Goal: Task Accomplishment & Management: Manage account settings

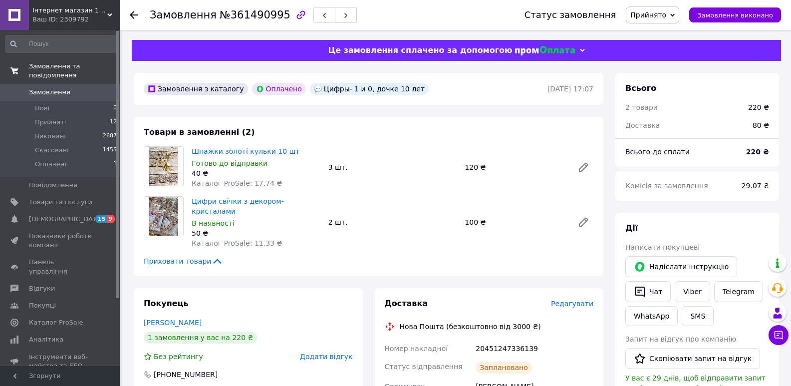
click at [41, 65] on span "Замовлення та повідомлення" at bounding box center [74, 71] width 91 height 18
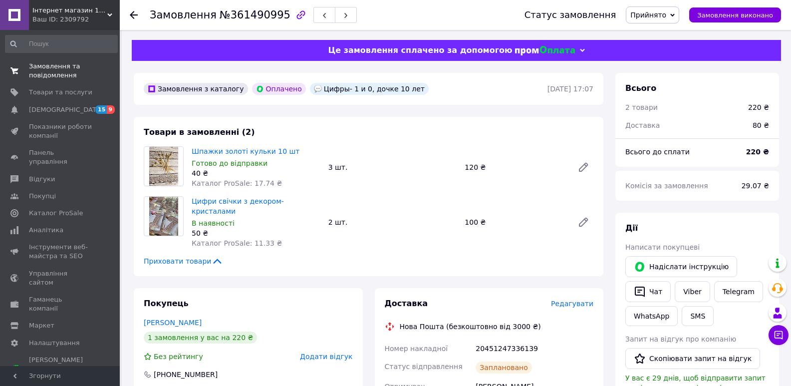
click at [51, 75] on span "Замовлення та повідомлення" at bounding box center [60, 71] width 63 height 18
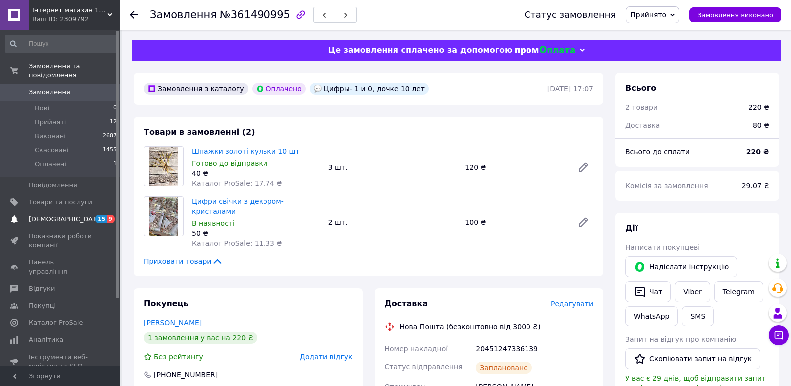
click at [55, 215] on span "[DEMOGRAPHIC_DATA]" at bounding box center [66, 219] width 74 height 9
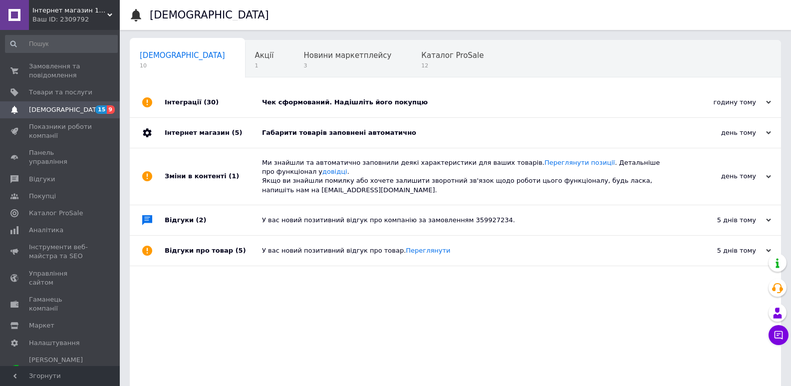
click at [760, 99] on div "годину тому" at bounding box center [721, 102] width 100 height 9
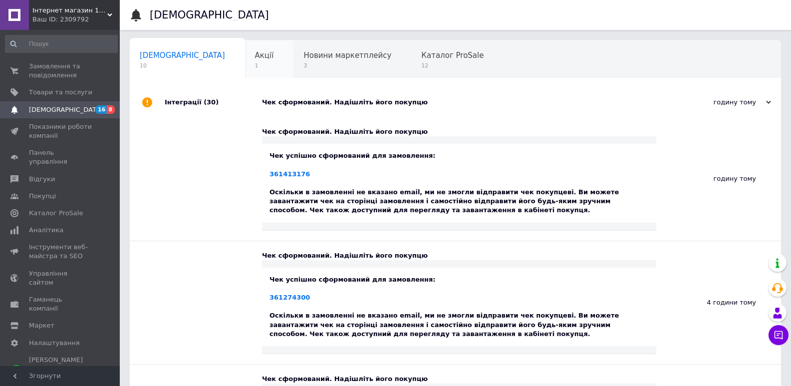
click at [255, 68] on span "1" at bounding box center [264, 65] width 19 height 7
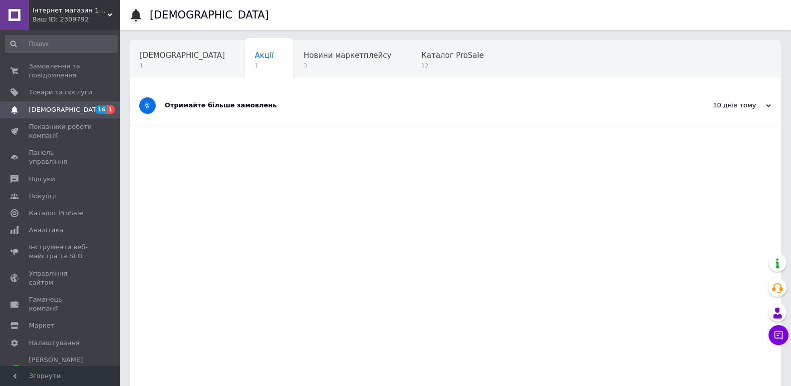
click at [236, 109] on div "Отримайте більше замовлень" at bounding box center [418, 105] width 507 height 9
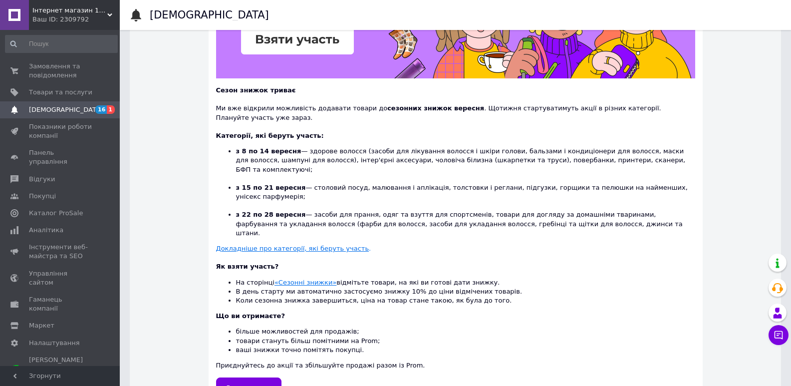
scroll to position [186, 0]
click at [41, 65] on span "Замовлення та повідомлення" at bounding box center [60, 71] width 63 height 18
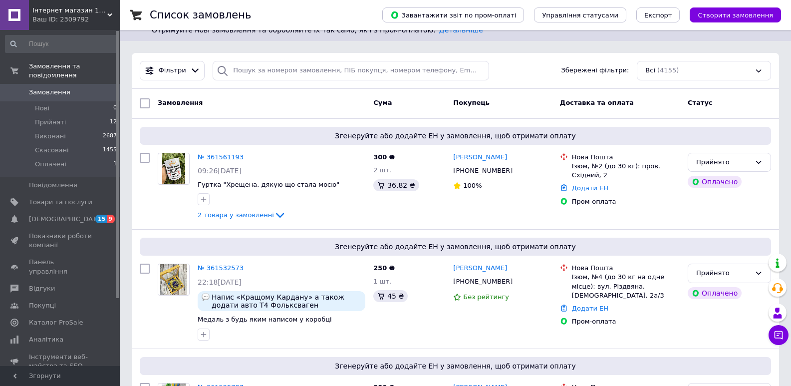
scroll to position [63, 0]
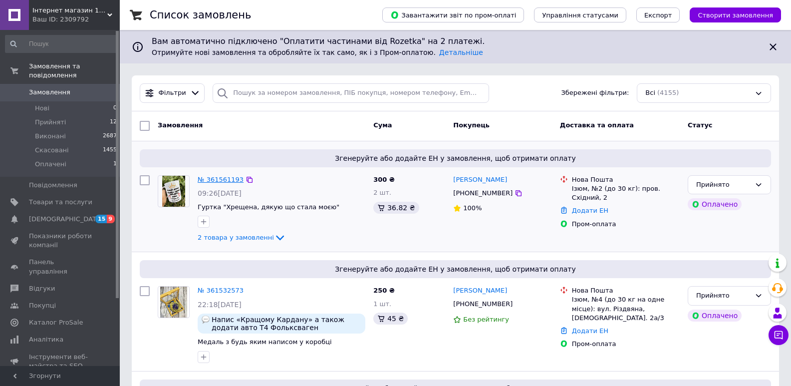
click at [215, 177] on link "№ 361561193" at bounding box center [221, 179] width 46 height 7
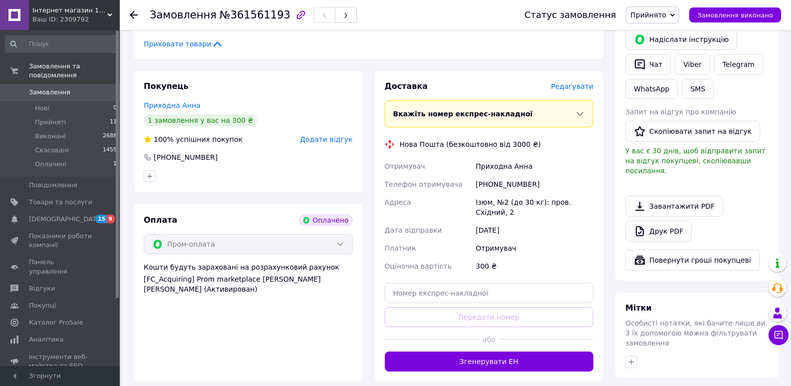
scroll to position [250, 0]
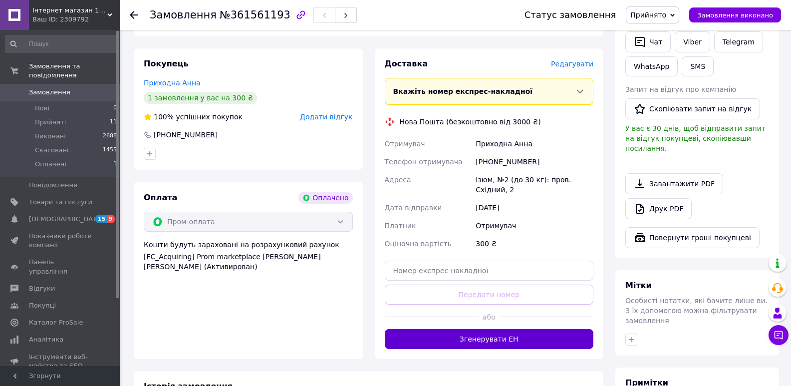
click at [511, 331] on button "Згенерувати ЕН" at bounding box center [489, 339] width 209 height 20
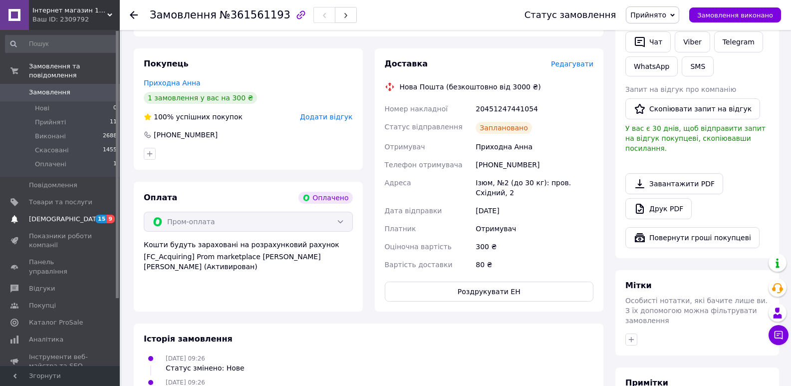
click at [41, 215] on span "[DEMOGRAPHIC_DATA]" at bounding box center [66, 219] width 74 height 9
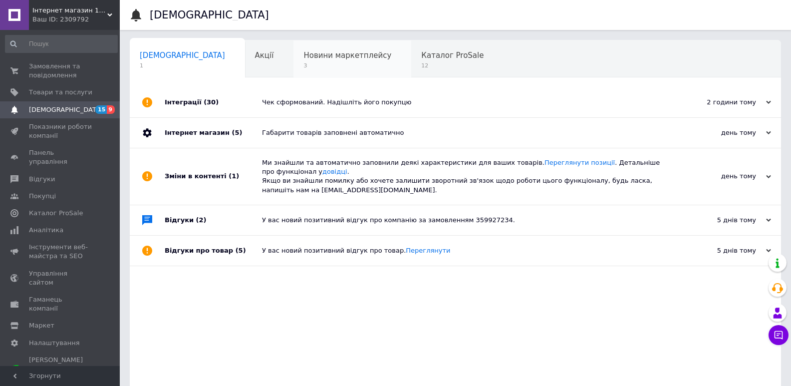
click at [303, 65] on span "3" at bounding box center [347, 65] width 88 height 7
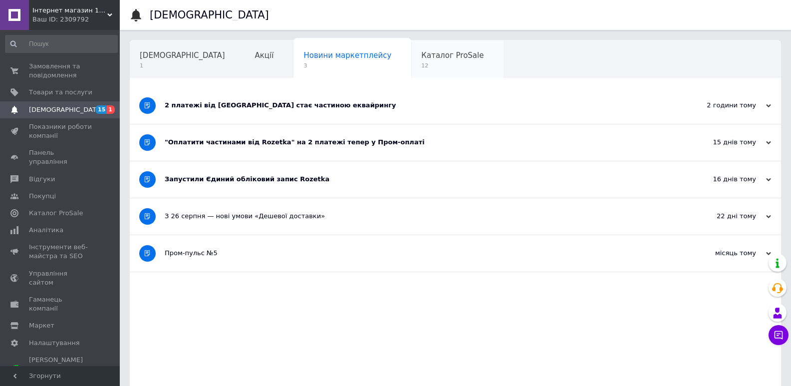
click at [421, 58] on span "Каталог ProSale" at bounding box center [452, 55] width 62 height 9
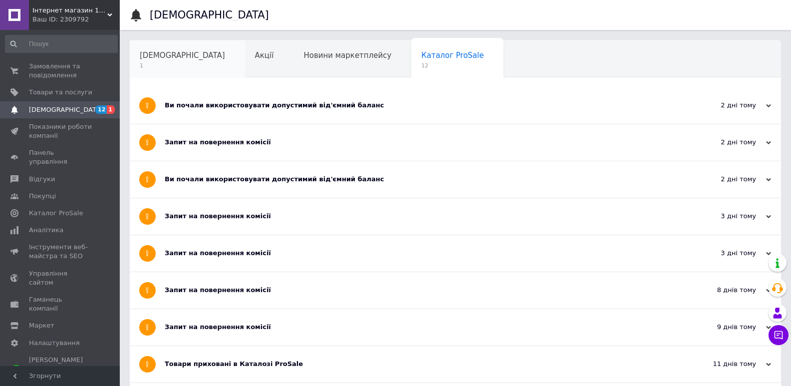
click at [183, 64] on div "Сповіщення 1" at bounding box center [187, 59] width 115 height 38
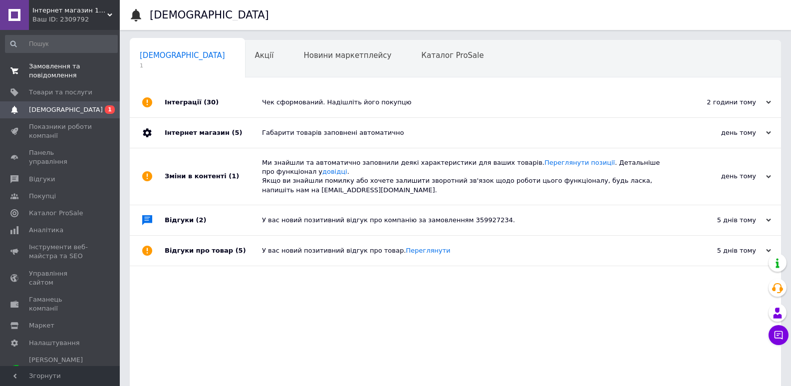
click at [67, 67] on span "Замовлення та повідомлення" at bounding box center [60, 71] width 63 height 18
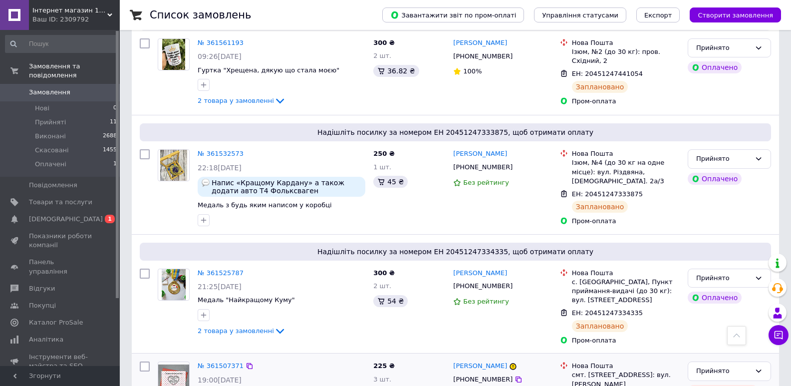
scroll to position [299, 0]
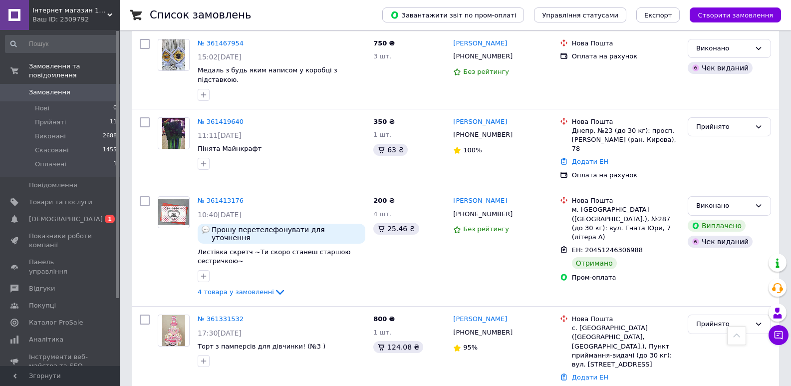
scroll to position [848, 0]
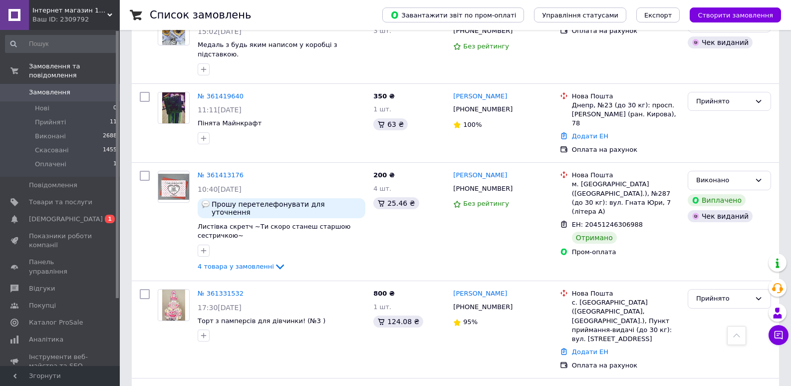
drag, startPoint x: 706, startPoint y: 358, endPoint x: 798, endPoint y: 405, distance: 103.6
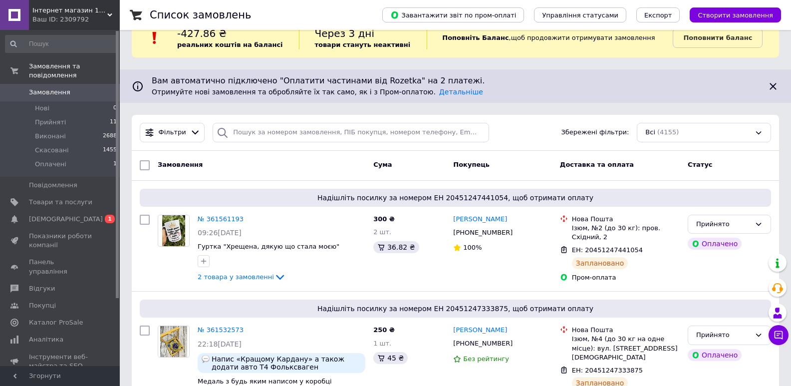
scroll to position [0, 0]
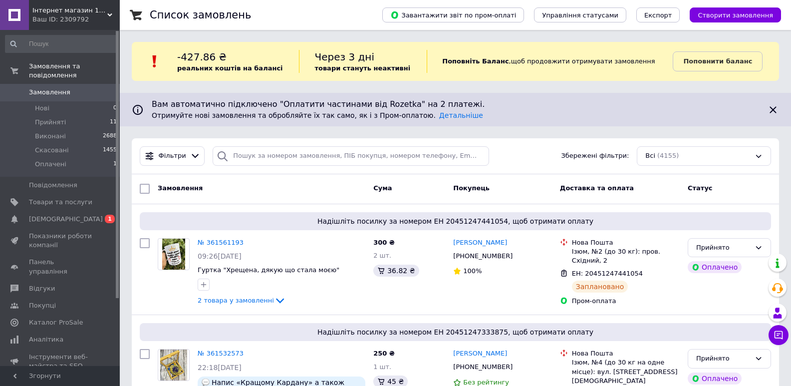
drag, startPoint x: 55, startPoint y: 196, endPoint x: 680, endPoint y: 199, distance: 624.4
click at [55, 198] on span "Товари та послуги" at bounding box center [60, 202] width 63 height 9
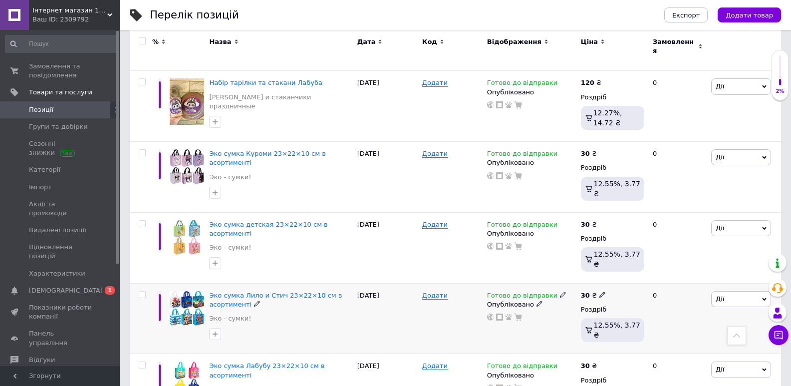
scroll to position [250, 0]
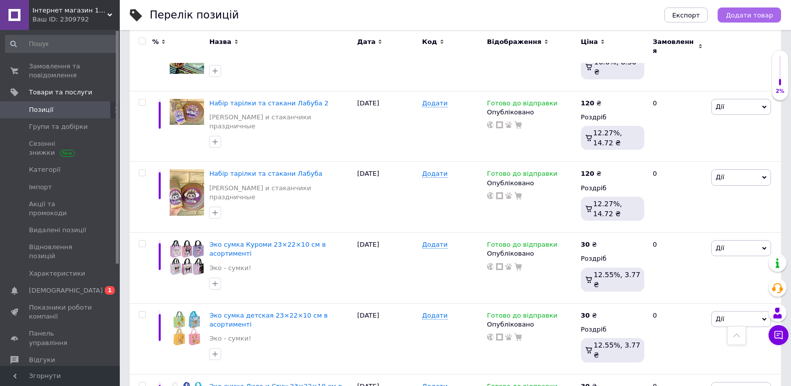
click at [746, 12] on span "Додати товар" at bounding box center [749, 14] width 47 height 7
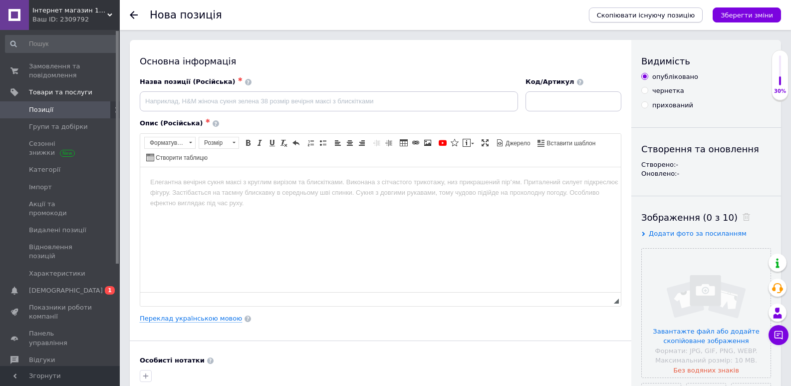
click at [646, 16] on span "Скопіювати існуючу позицію" at bounding box center [646, 14] width 98 height 7
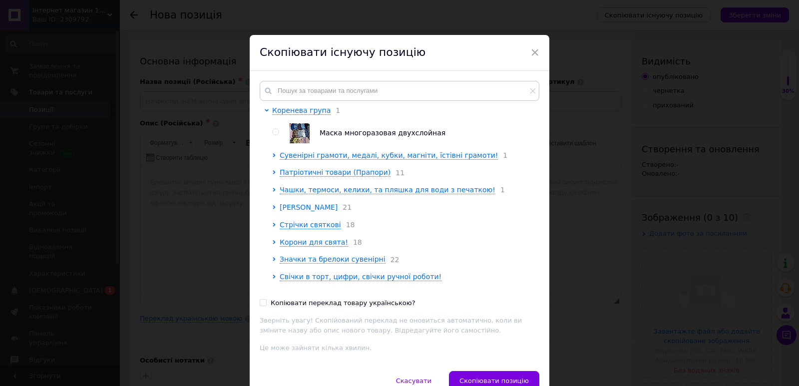
click at [291, 209] on span "[PERSON_NAME]" at bounding box center [308, 207] width 58 height 8
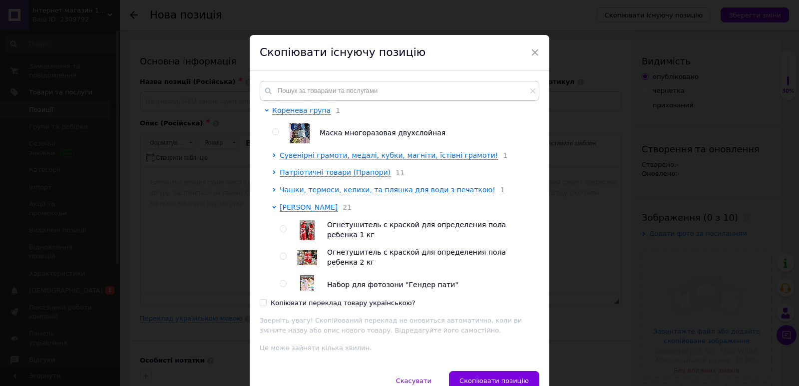
click at [283, 232] on input "radio" at bounding box center [282, 229] width 6 height 6
radio input "true"
click at [260, 305] on span at bounding box center [263, 302] width 7 height 7
click at [260, 305] on input "Копіювати переклад товару українською?" at bounding box center [263, 302] width 6 height 6
checkbox input "true"
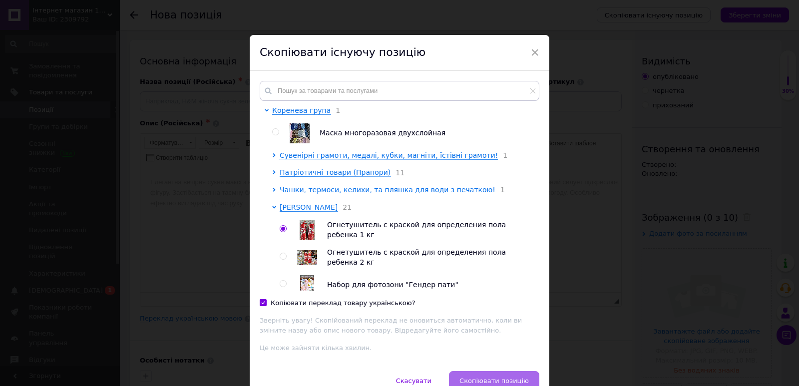
click at [491, 376] on button "Скопіювати позицію" at bounding box center [494, 381] width 90 height 20
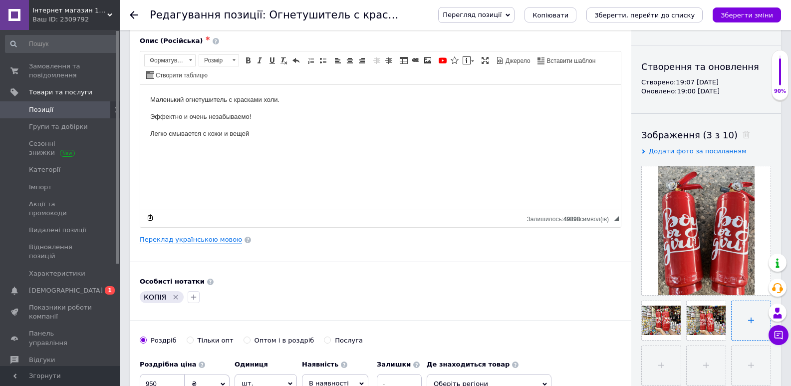
scroll to position [100, 0]
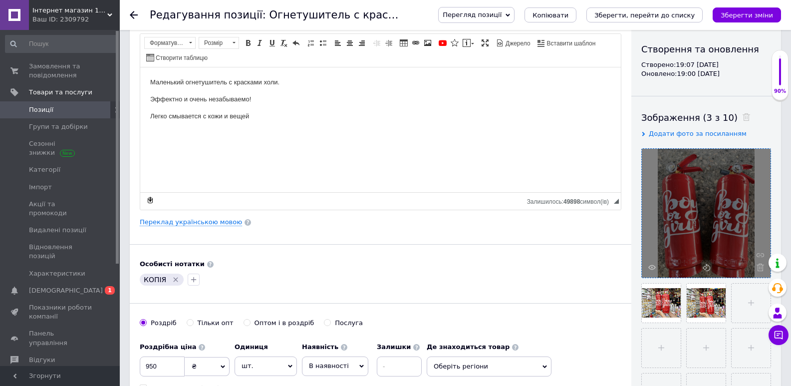
click at [757, 269] on icon at bounding box center [760, 267] width 7 height 7
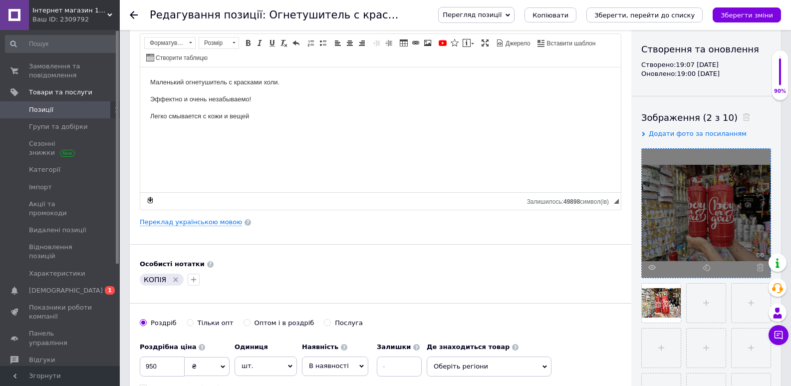
click at [758, 269] on icon at bounding box center [760, 267] width 7 height 7
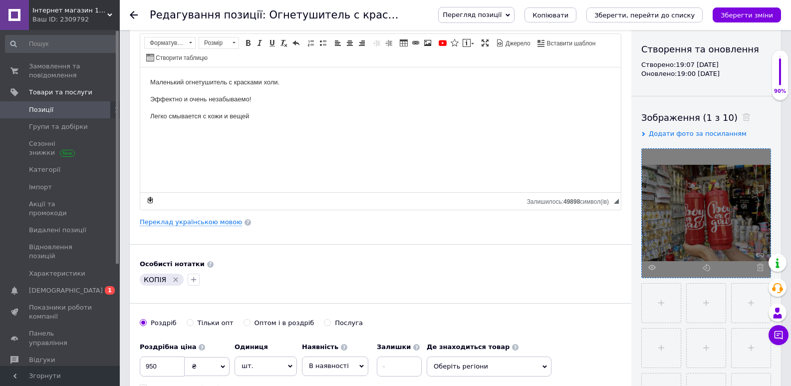
click at [758, 269] on icon at bounding box center [760, 267] width 7 height 7
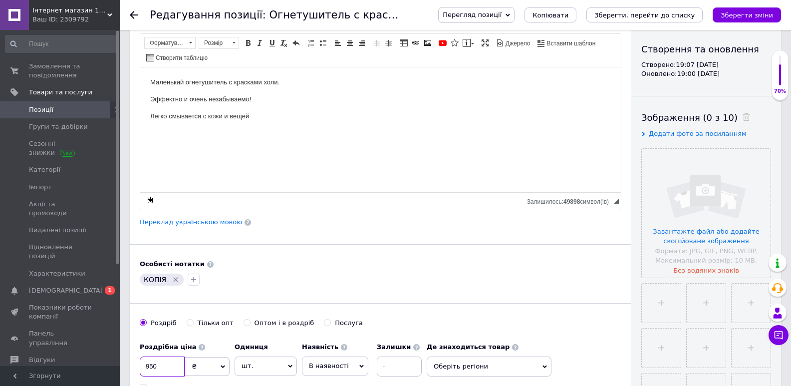
drag, startPoint x: 148, startPoint y: 363, endPoint x: 115, endPoint y: 365, distance: 33.0
type input "1050"
click at [541, 362] on span "Оберіть регіони" at bounding box center [489, 366] width 125 height 20
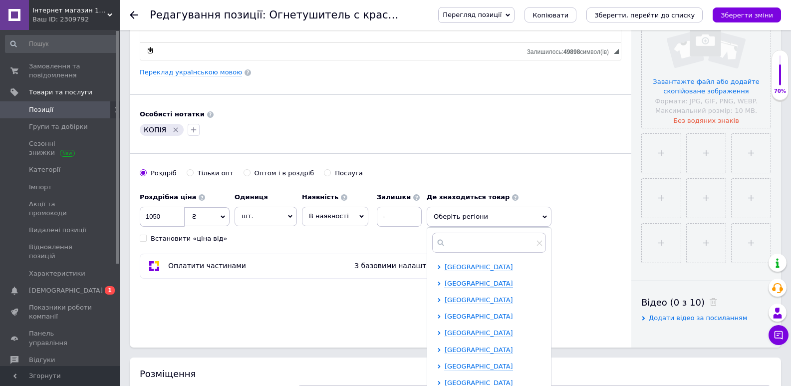
scroll to position [200, 0]
click at [470, 266] on span "[GEOGRAPHIC_DATA]" at bounding box center [479, 266] width 68 height 7
click at [445, 316] on input "checkbox" at bounding box center [448, 315] width 6 height 6
checkbox input "true"
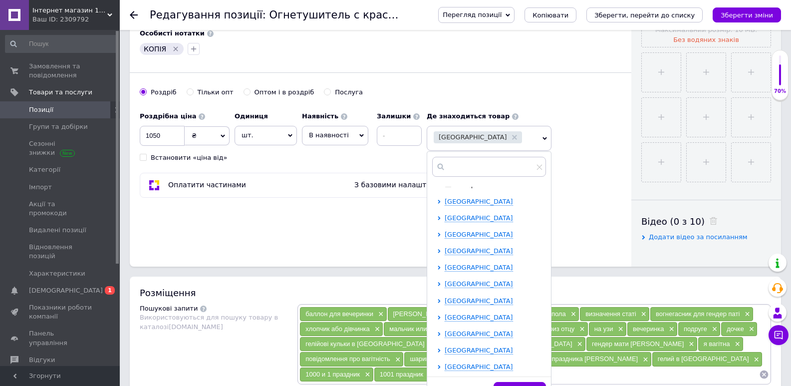
scroll to position [349, 0]
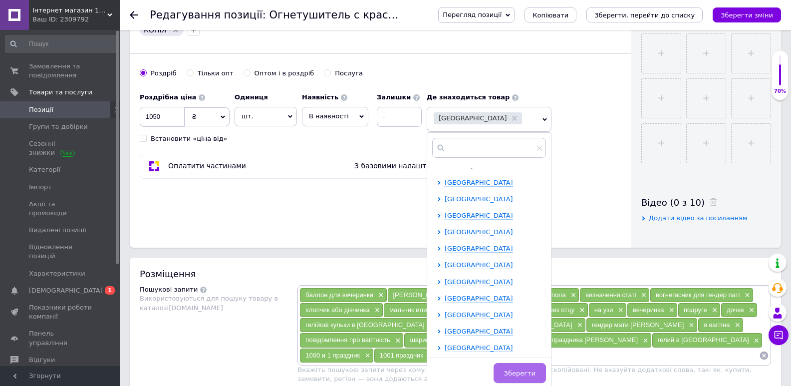
click at [534, 375] on span "Зберегти" at bounding box center [519, 372] width 31 height 7
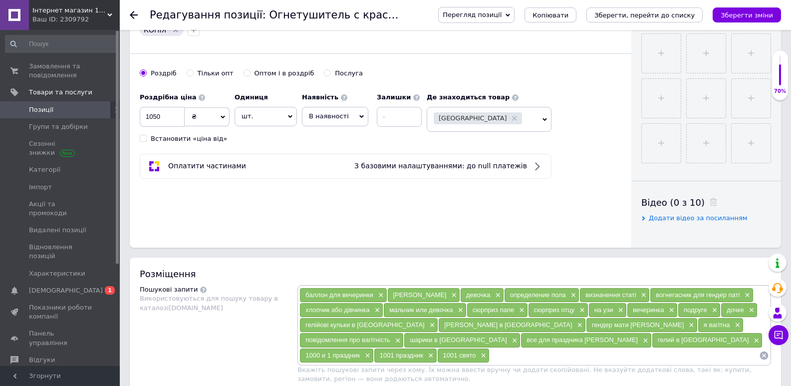
click at [490, 357] on input at bounding box center [625, 355] width 270 height 15
type input "[PERSON_NAME]"
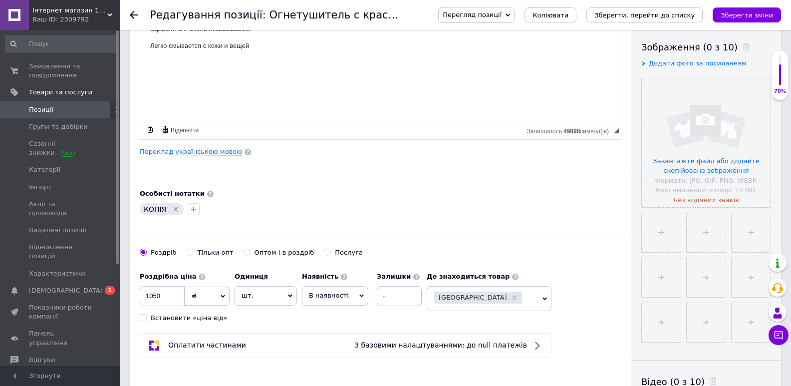
scroll to position [150, 0]
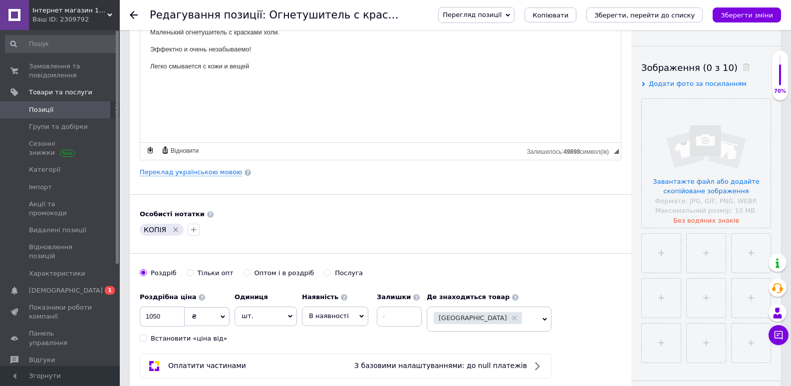
click at [178, 222] on div "КОПІЯ" at bounding box center [162, 230] width 48 height 16
click at [172, 229] on icon "Видалити мітку" at bounding box center [176, 230] width 8 height 8
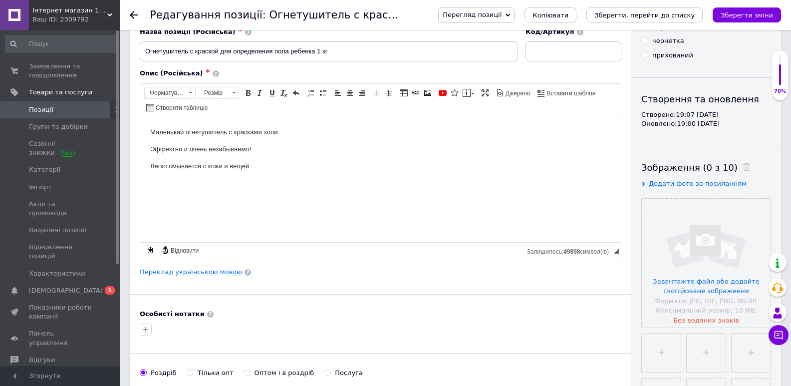
scroll to position [0, 0]
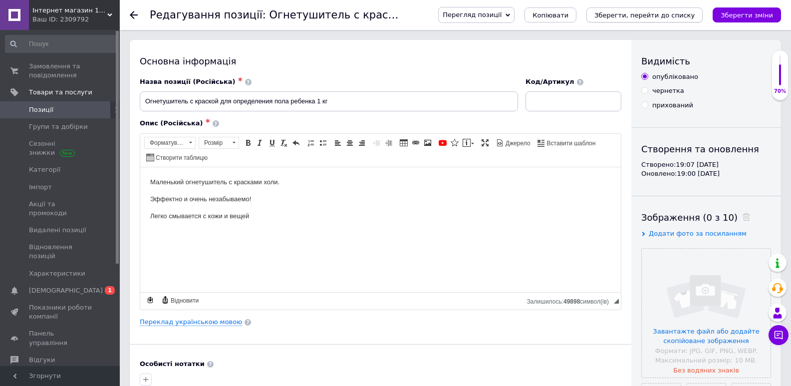
click at [629, 18] on icon "Зберегти, перейти до списку" at bounding box center [644, 14] width 100 height 7
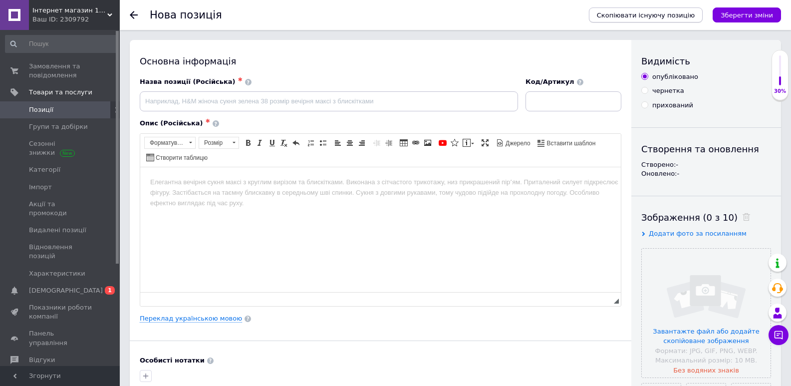
click at [661, 14] on span "Скопіювати існуючу позицію" at bounding box center [646, 14] width 98 height 7
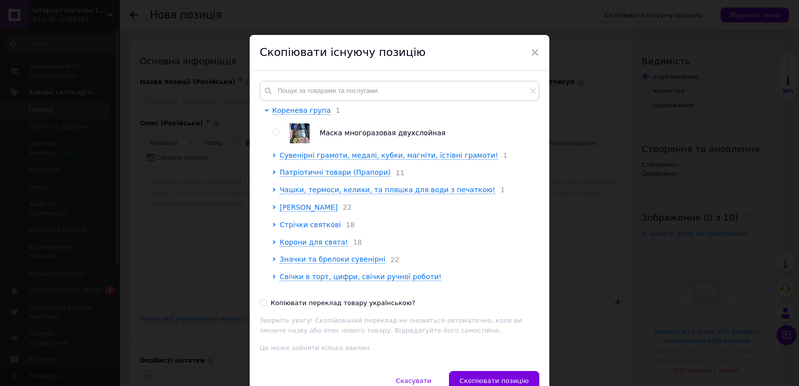
click at [288, 229] on span "Стрічки святкові" at bounding box center [309, 225] width 61 height 8
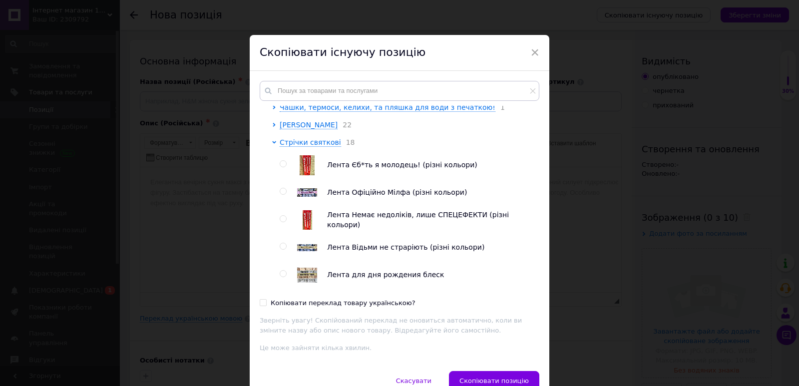
scroll to position [100, 0]
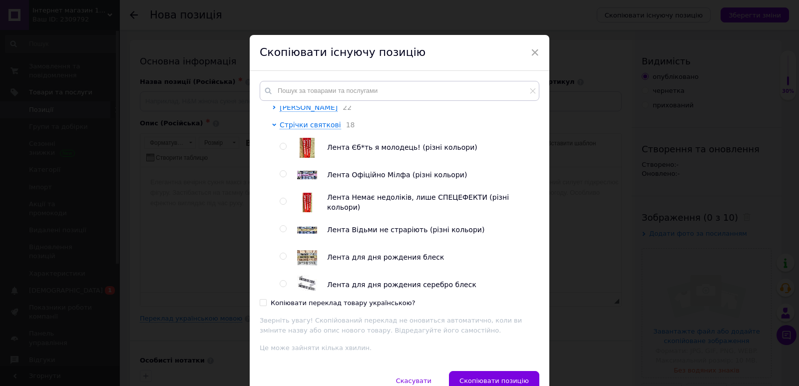
click at [282, 149] on input "radio" at bounding box center [282, 146] width 6 height 6
radio input "true"
click at [262, 299] on input "Копіювати переклад товару українською?" at bounding box center [263, 302] width 6 height 6
checkbox input "true"
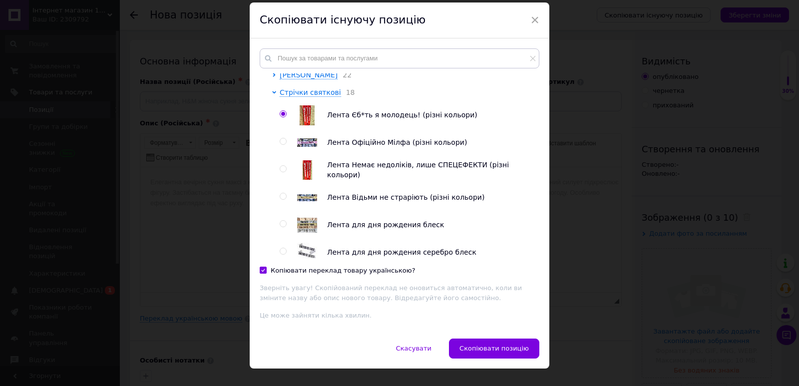
scroll to position [50, 0]
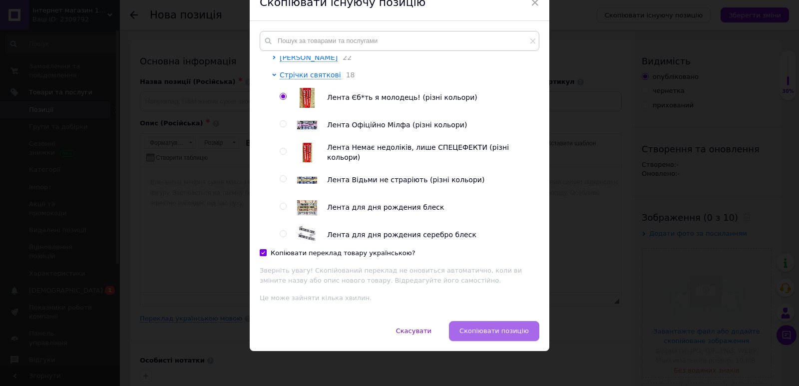
click at [473, 329] on span "Скопіювати позицію" at bounding box center [493, 330] width 69 height 7
